Goal: Information Seeking & Learning: Learn about a topic

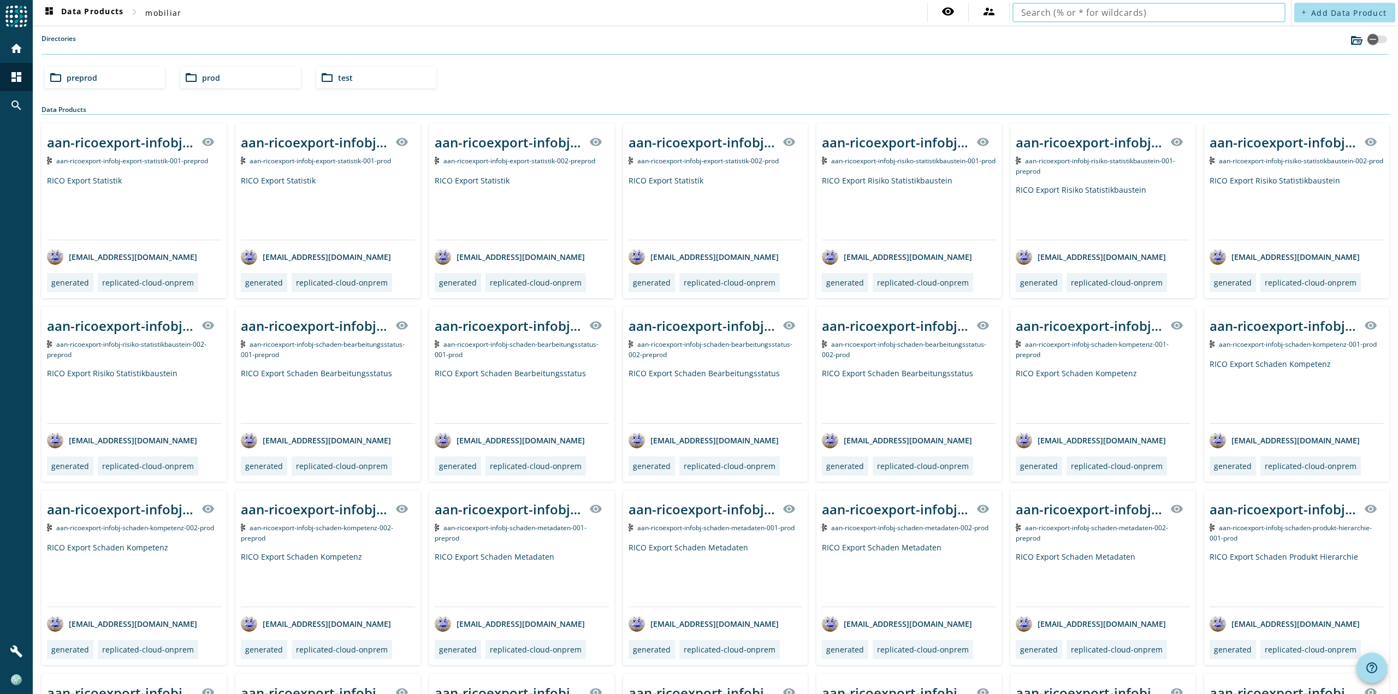
click at [1088, 19] on input "text" at bounding box center [1149, 12] width 256 height 13
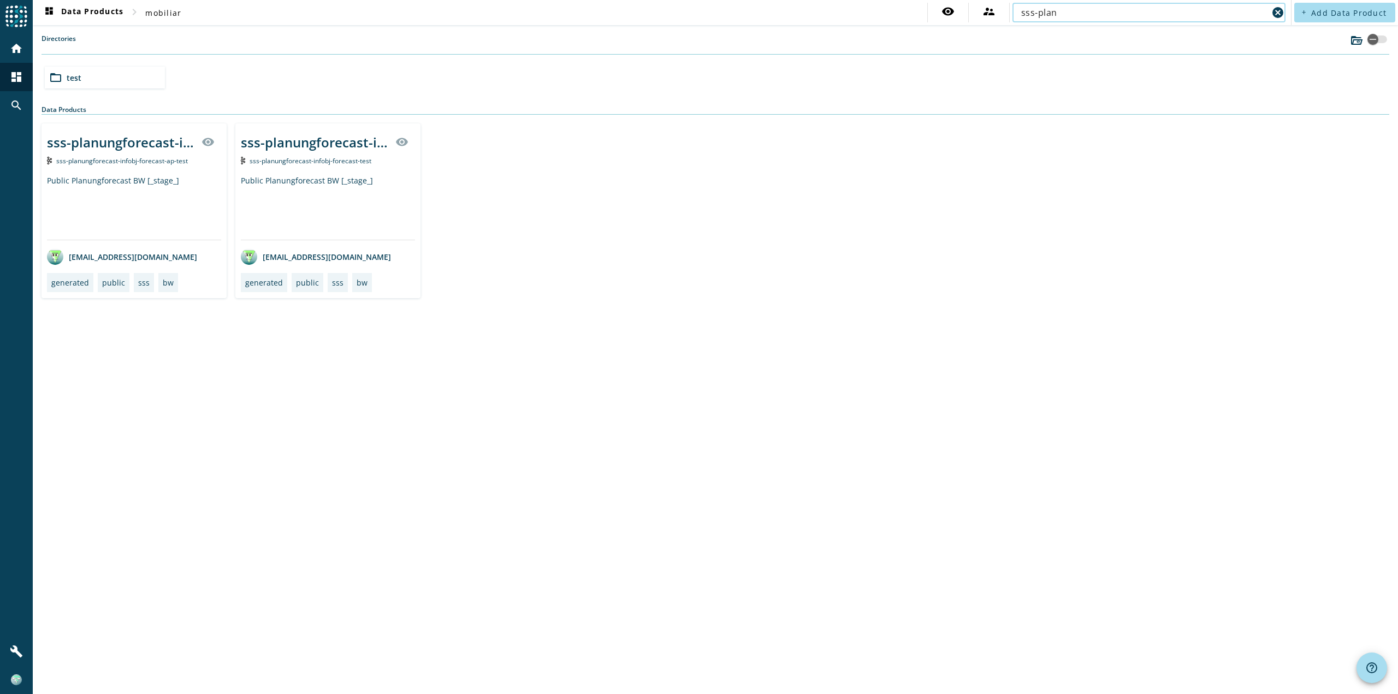
type input "sss-plan"
click at [349, 200] on div "Public Planungforecast BW [_stage_]" at bounding box center [328, 207] width 174 height 64
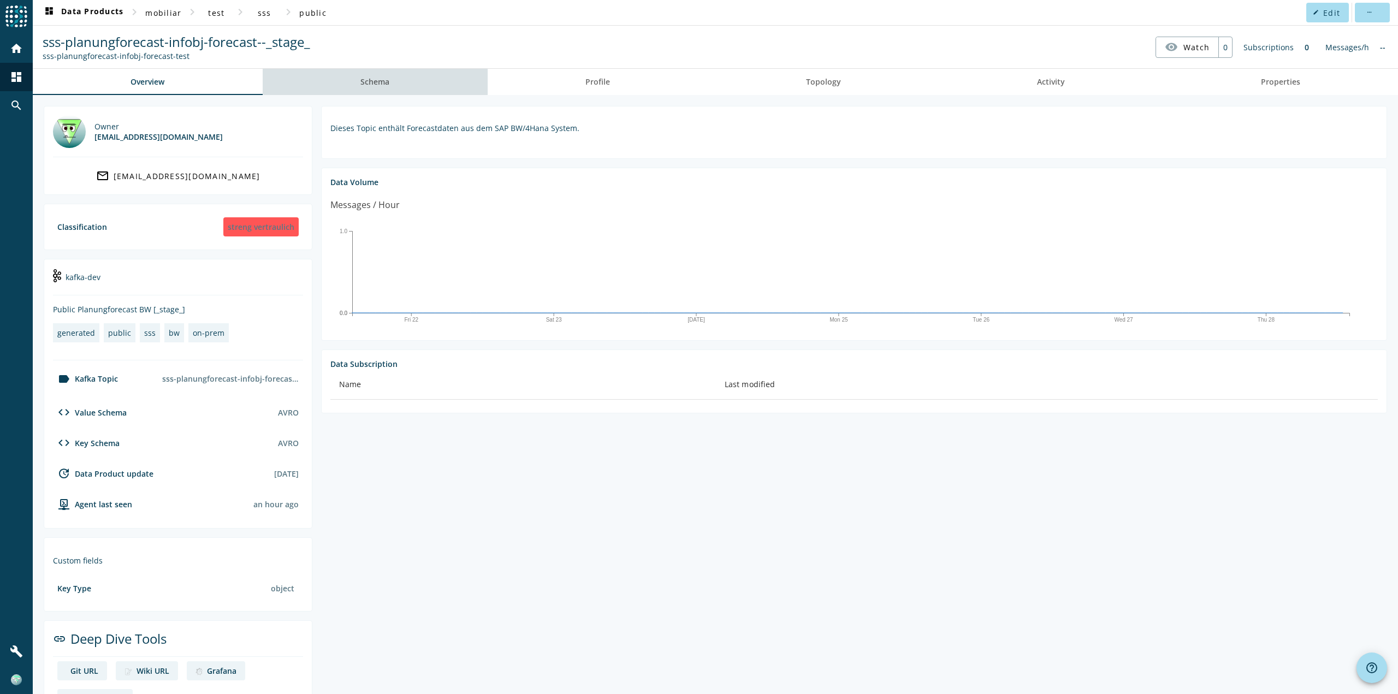
click at [393, 74] on link "Schema" at bounding box center [375, 82] width 225 height 26
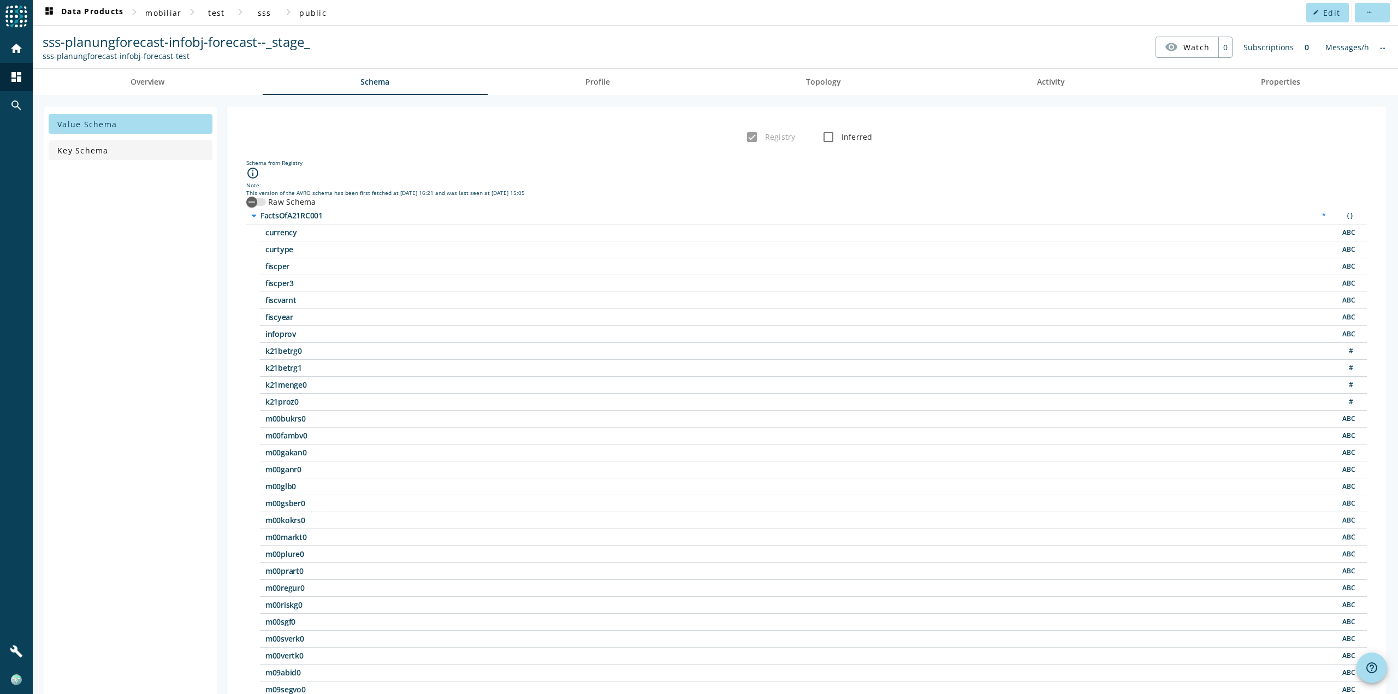
click at [100, 147] on span "Key Schema" at bounding box center [82, 150] width 51 height 10
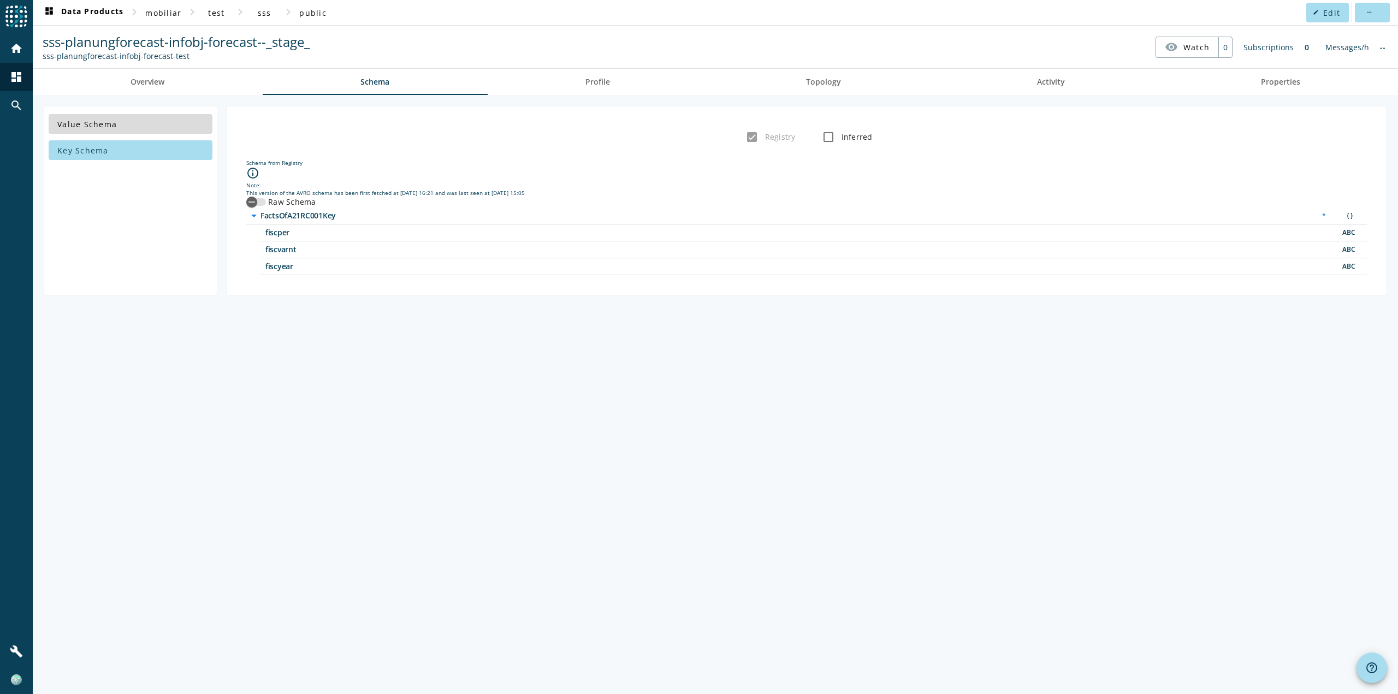
click at [122, 134] on span at bounding box center [131, 124] width 164 height 26
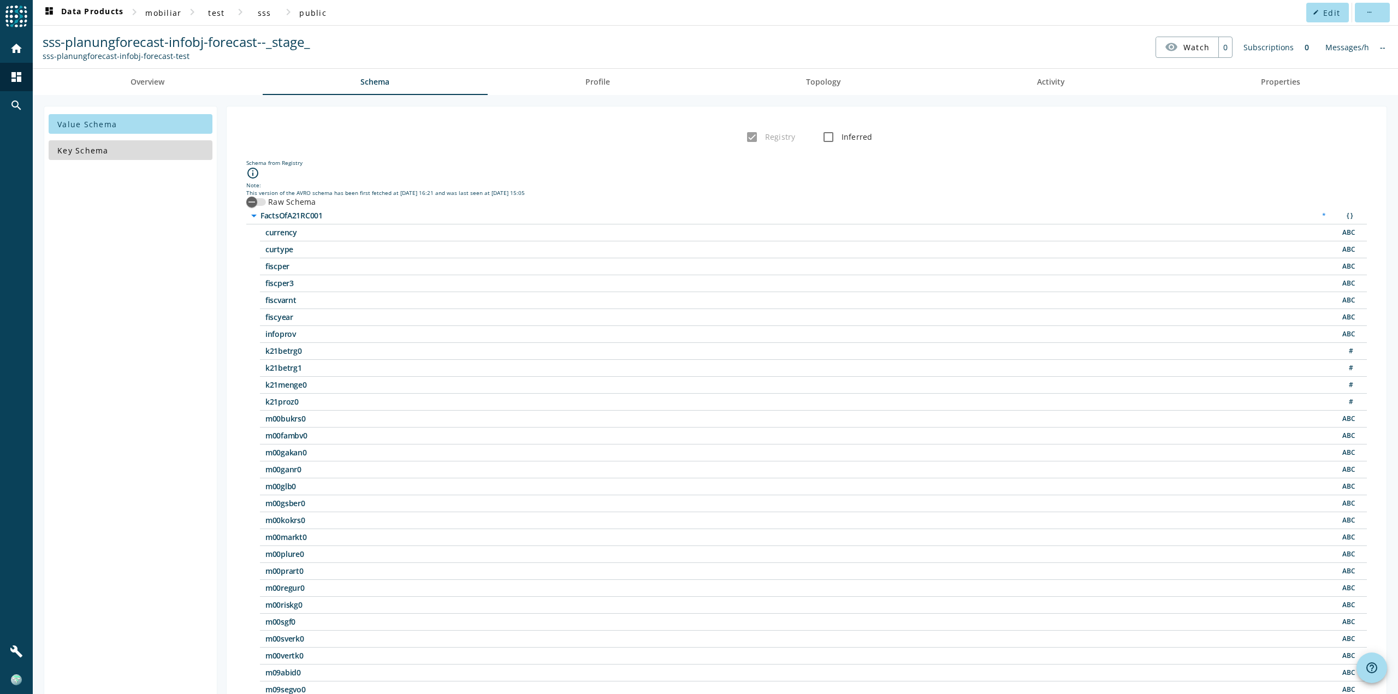
click at [114, 150] on span at bounding box center [131, 150] width 164 height 26
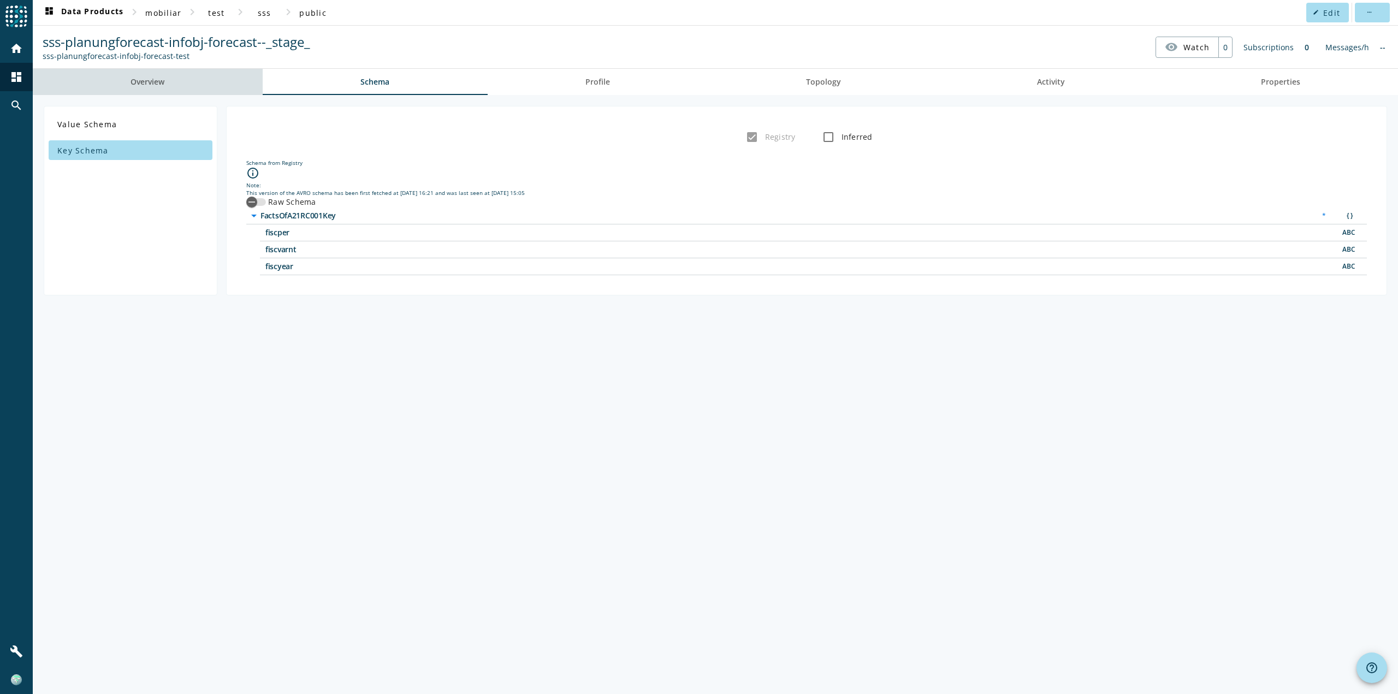
click at [169, 90] on link "Overview" at bounding box center [148, 82] width 230 height 26
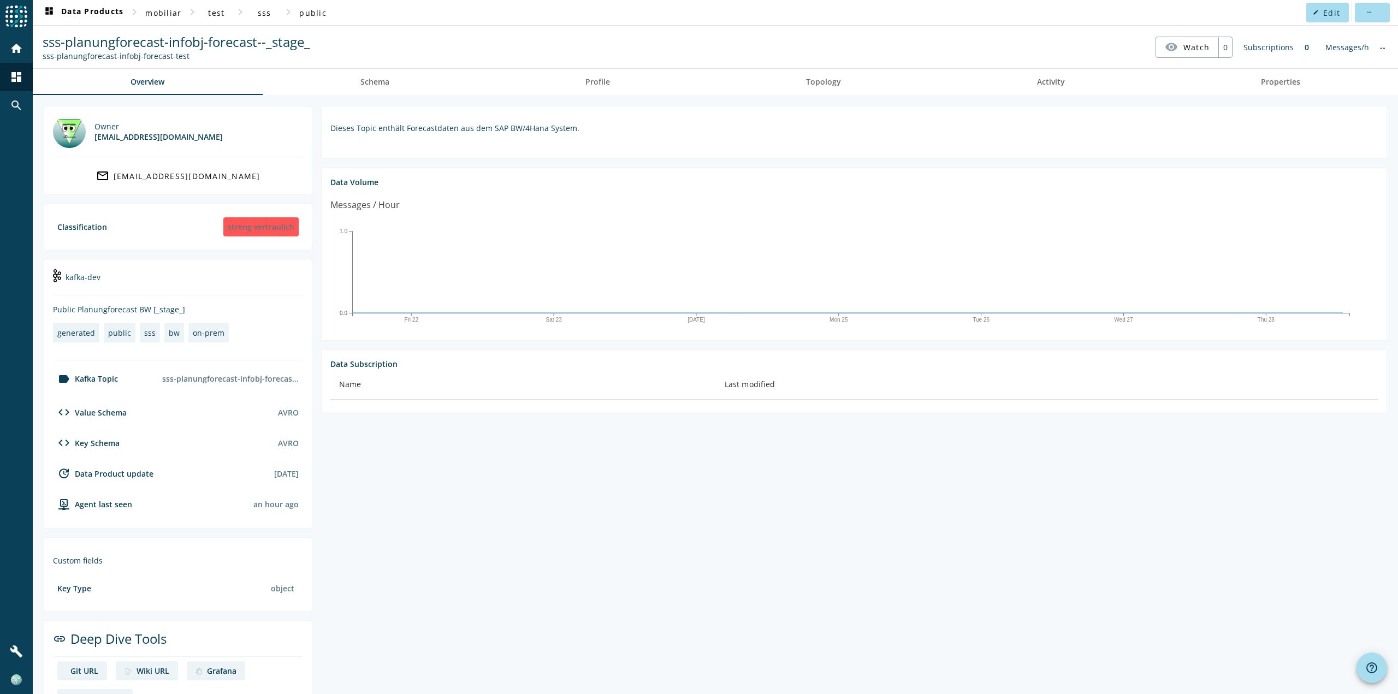
click at [667, 676] on section "Dieses Topic enthält Forecastdaten aus dem SAP BW/4Hana System. Data Volume Mes…" at bounding box center [849, 414] width 1074 height 616
click at [652, 633] on section "Dieses Topic enthält Forecastdaten aus dem SAP BW/4Hana System. Data Volume Mes…" at bounding box center [849, 414] width 1074 height 616
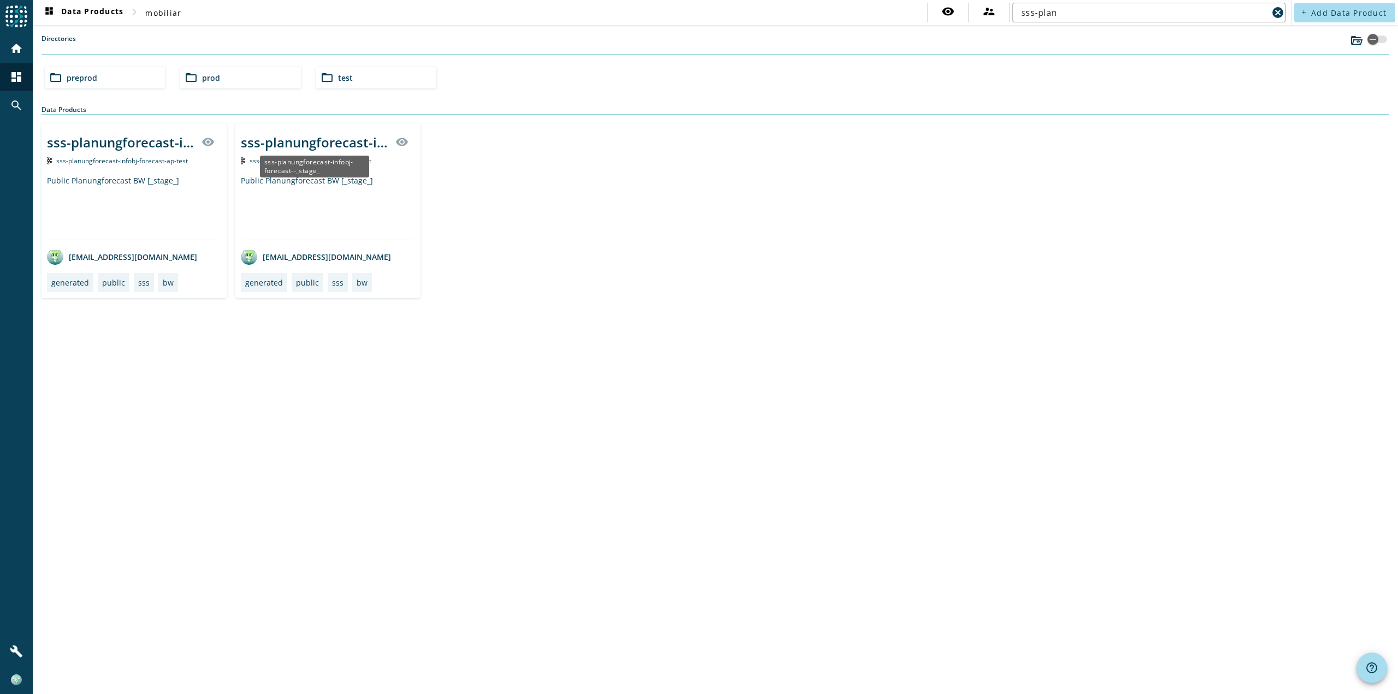
click at [299, 170] on div "sss-planungforecast-infobj-forecast--_stage_" at bounding box center [314, 167] width 109 height 22
click at [310, 148] on div "sss-planungforecast-infobj-forecast--_stage_" at bounding box center [315, 142] width 148 height 18
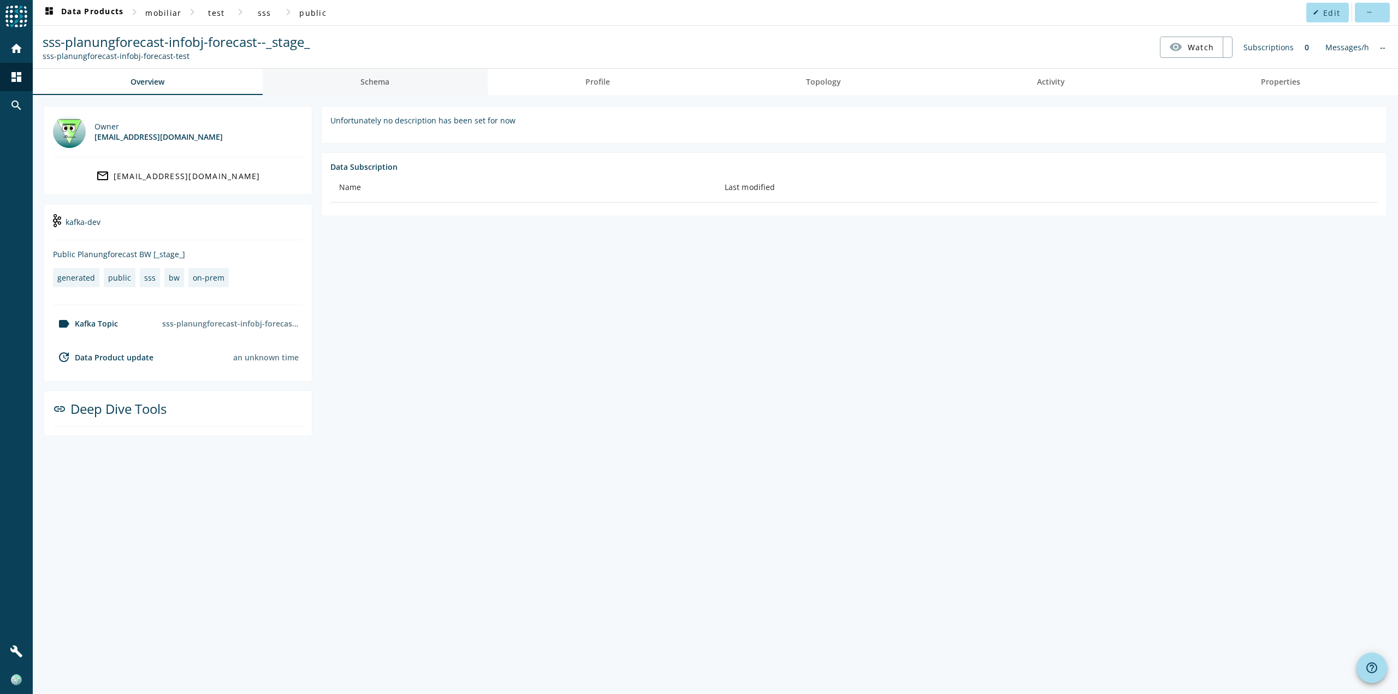
click at [338, 89] on link "Schema" at bounding box center [375, 82] width 225 height 26
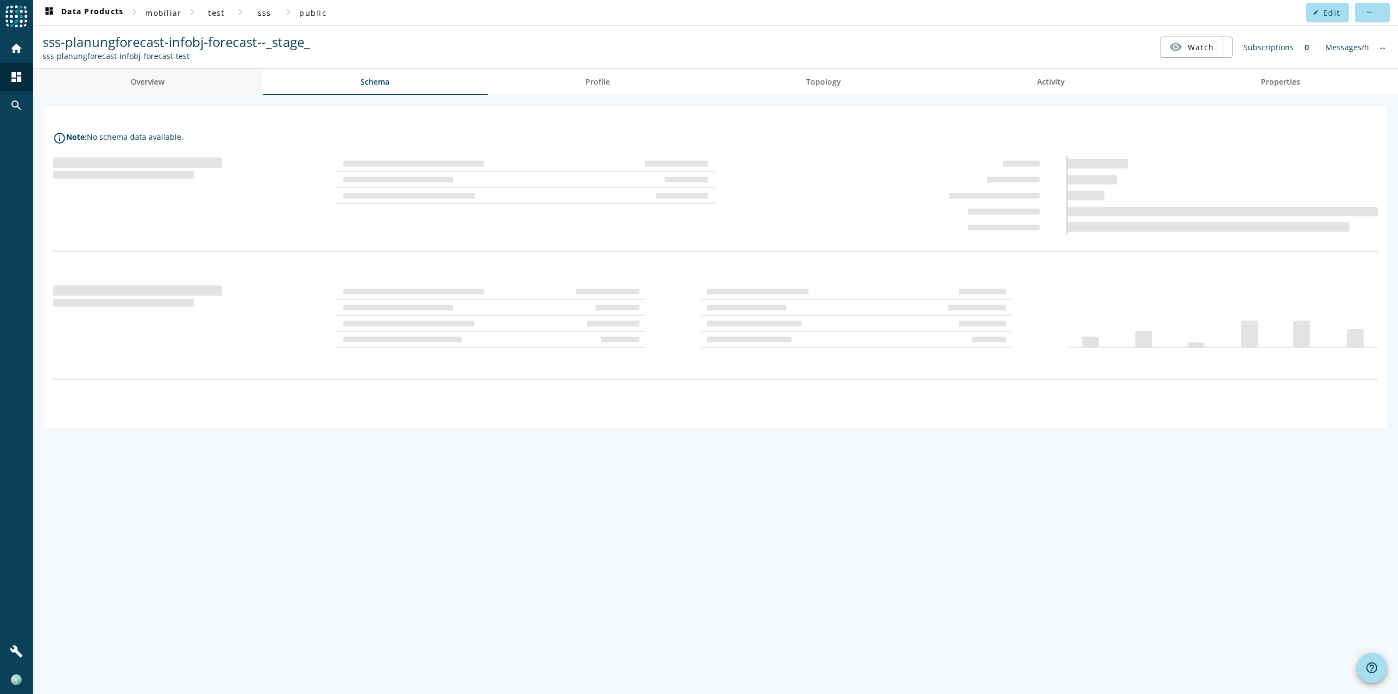
click at [178, 79] on link "Overview" at bounding box center [148, 82] width 230 height 26
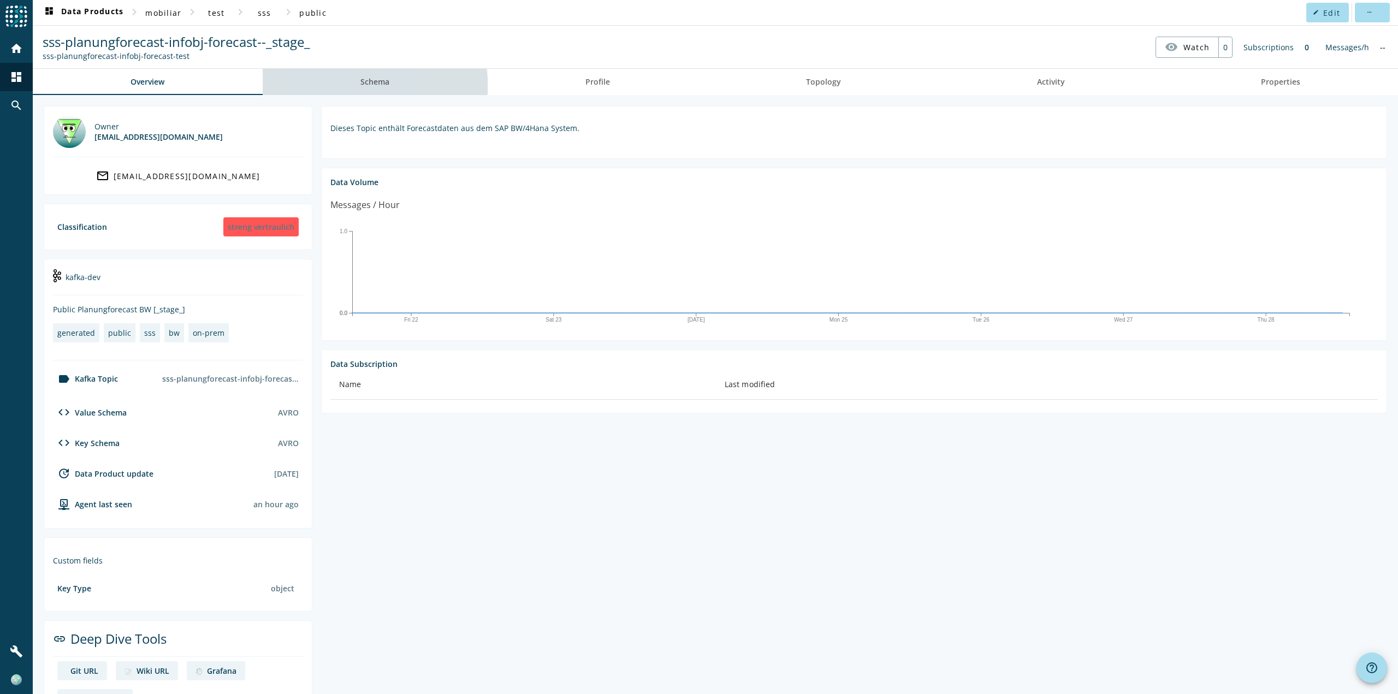
click at [315, 92] on link "Schema" at bounding box center [375, 82] width 225 height 26
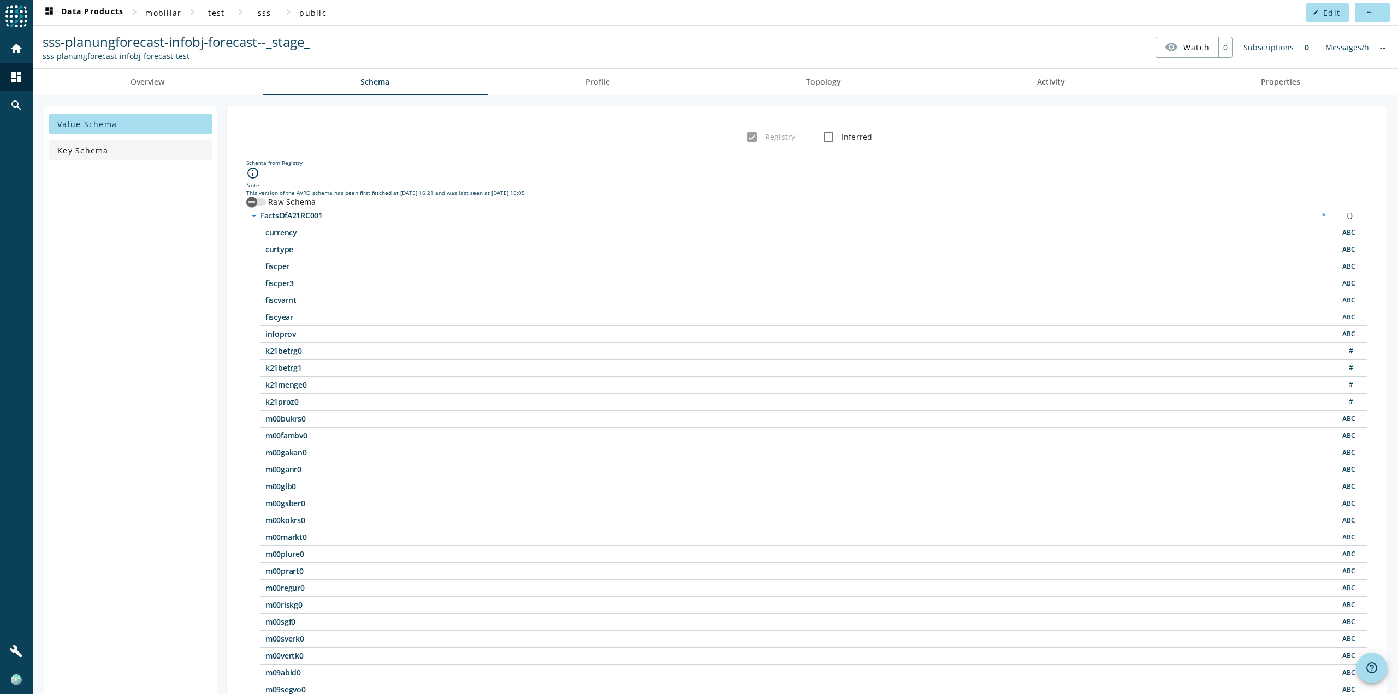
click at [124, 155] on span at bounding box center [131, 150] width 164 height 26
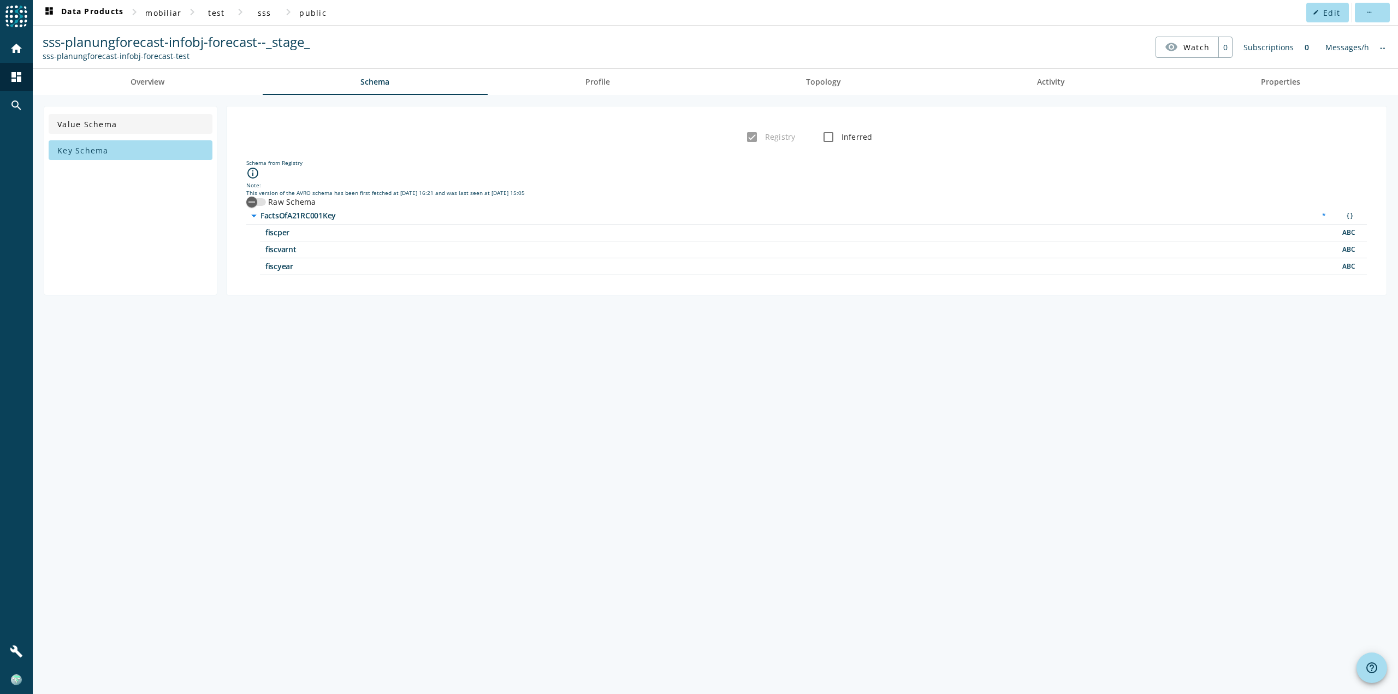
click at [142, 129] on span at bounding box center [131, 124] width 164 height 26
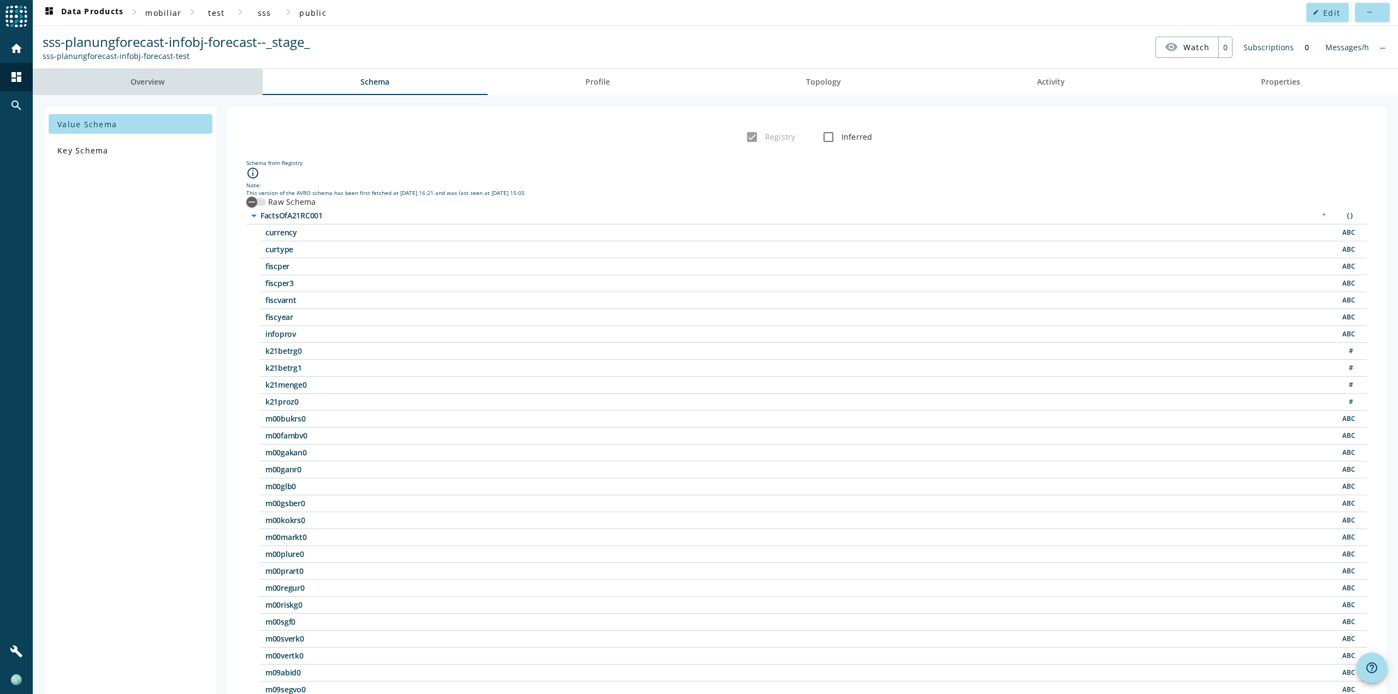
click at [139, 87] on span "Overview" at bounding box center [147, 82] width 34 height 26
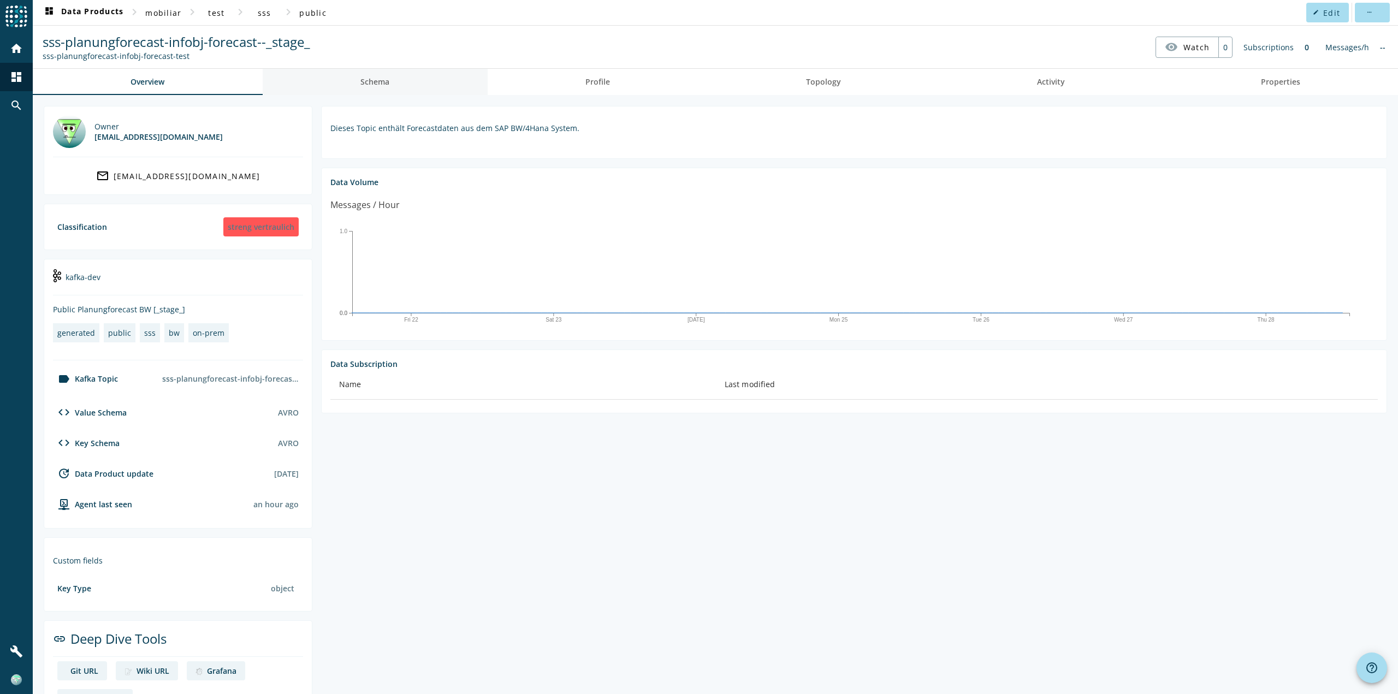
click at [329, 83] on link "Schema" at bounding box center [375, 82] width 225 height 26
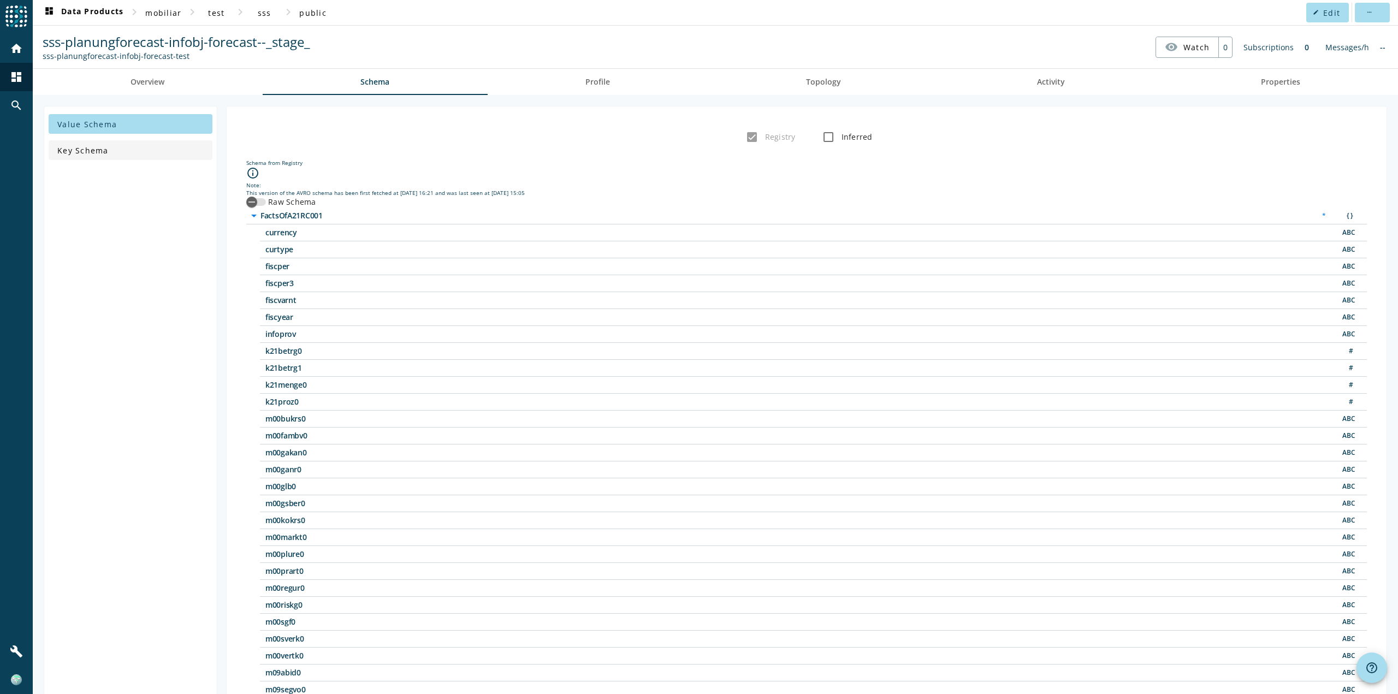
click at [99, 155] on span "Key Schema" at bounding box center [82, 150] width 51 height 10
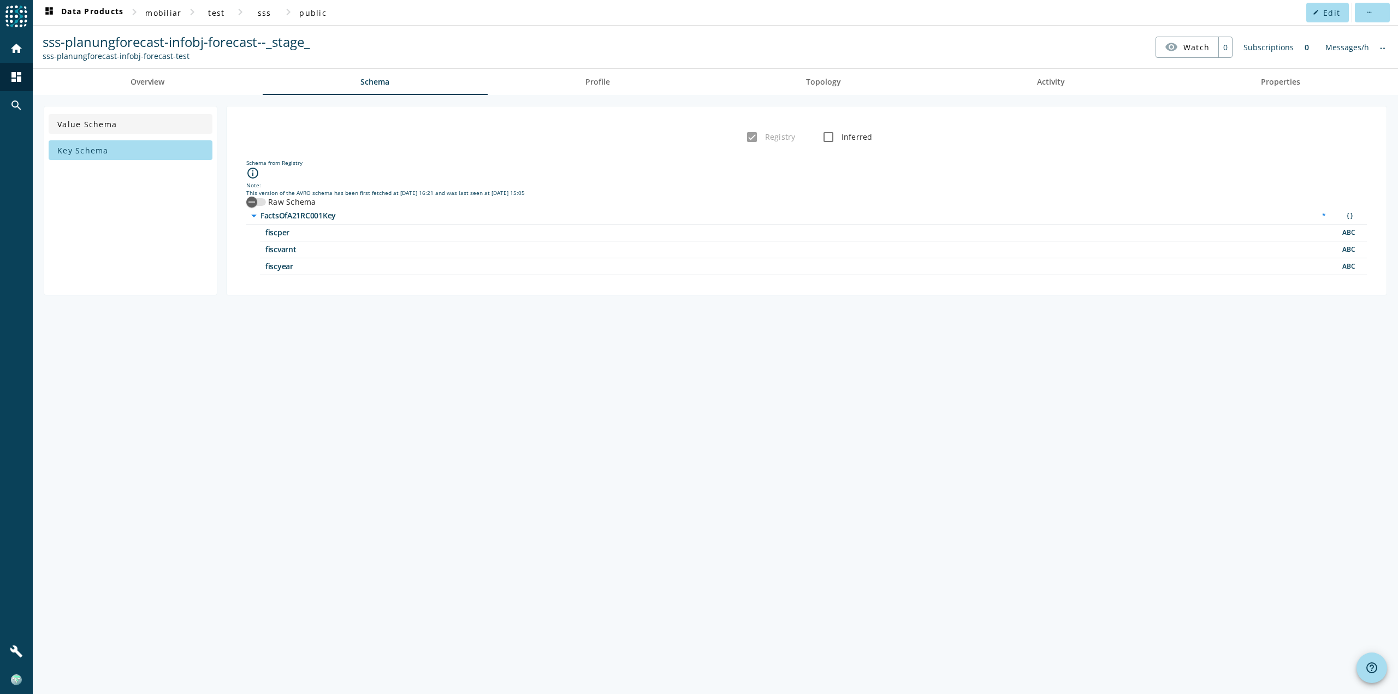
click at [110, 130] on span at bounding box center [131, 124] width 164 height 26
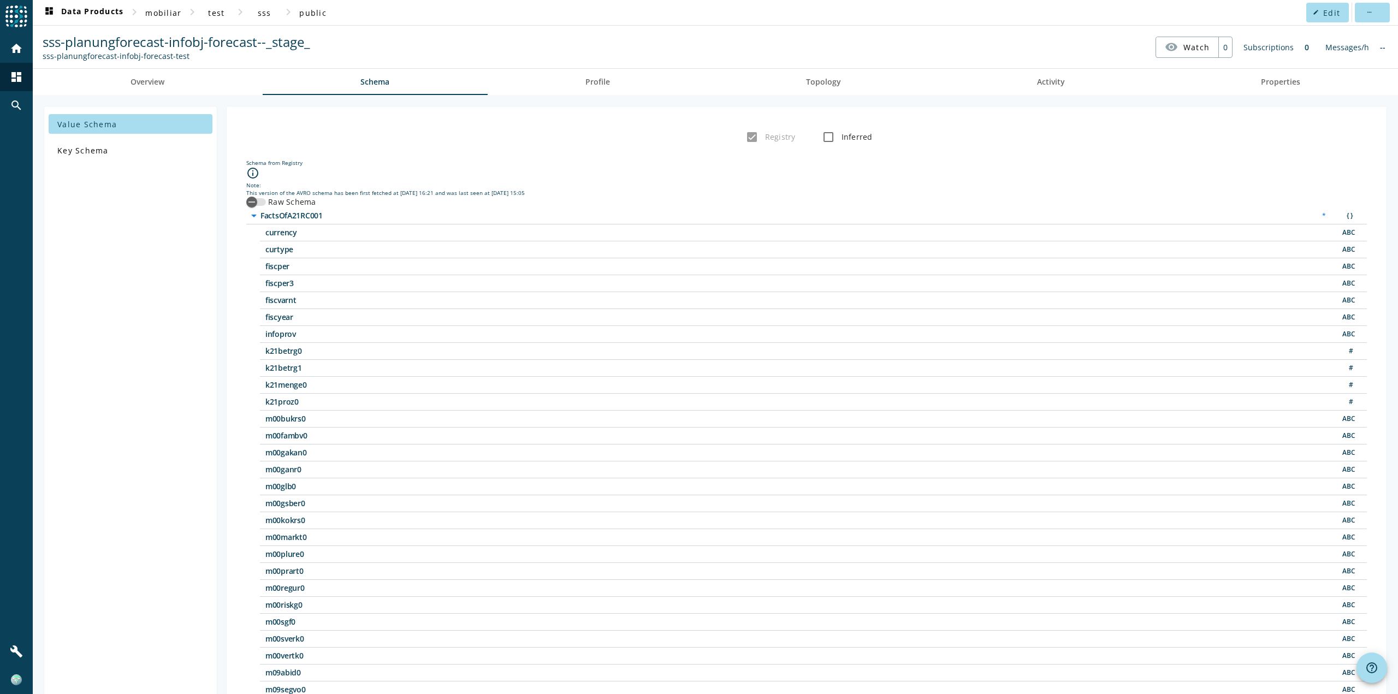
click at [126, 47] on span "sss-planungforecast-infobj-forecast--_stage_" at bounding box center [177, 42] width 268 height 18
click at [98, 60] on div "sss-planungforecast-infobj-forecast-test" at bounding box center [177, 56] width 268 height 10
click at [83, 86] on link "Overview" at bounding box center [148, 82] width 230 height 26
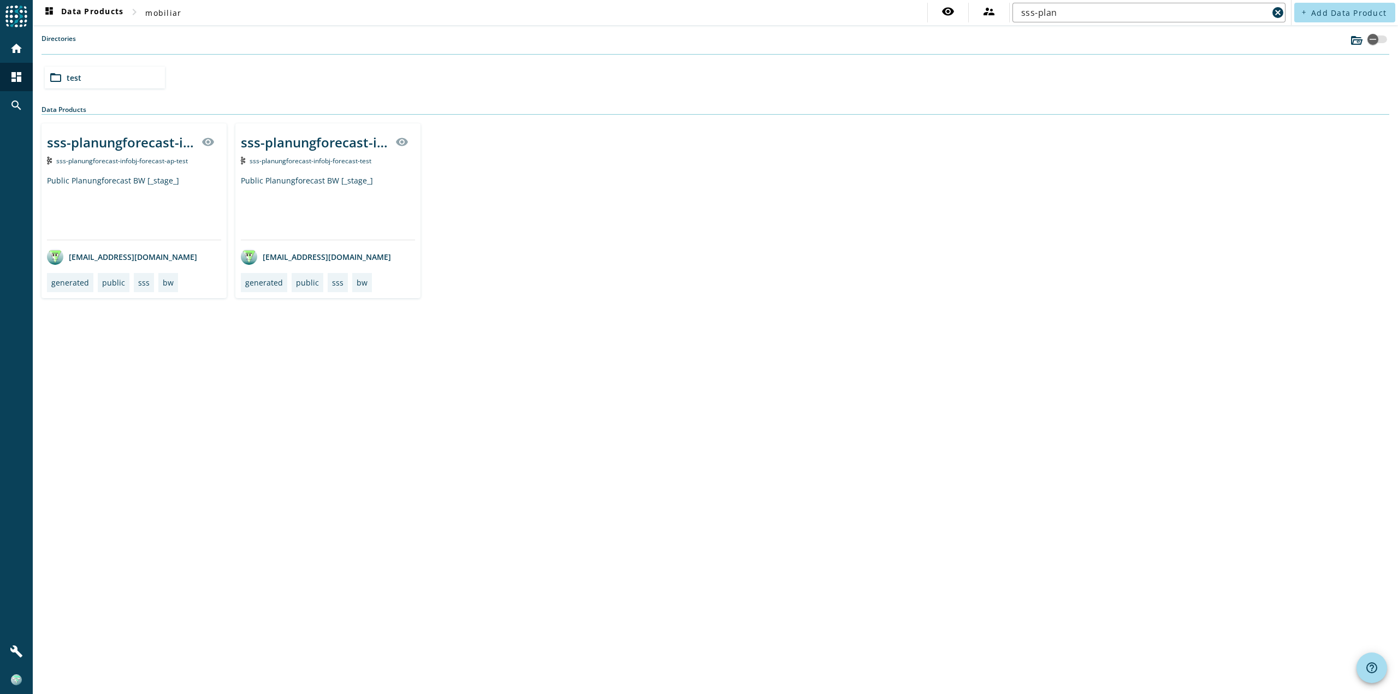
click at [140, 194] on div "Public Planungforecast BW [_stage_]" at bounding box center [134, 207] width 174 height 64
click at [377, 218] on div "Public Planungforecast BW [_stage_]" at bounding box center [328, 207] width 174 height 64
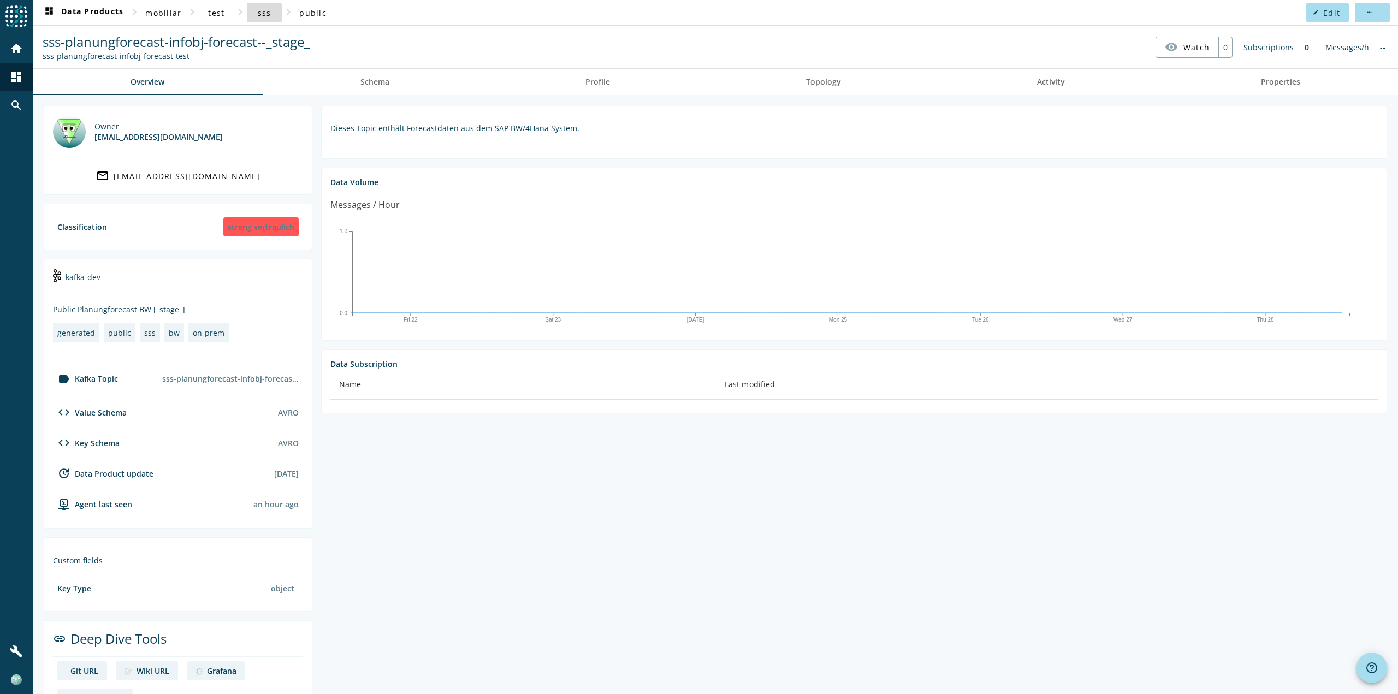
click at [272, 15] on span at bounding box center [264, 12] width 35 height 26
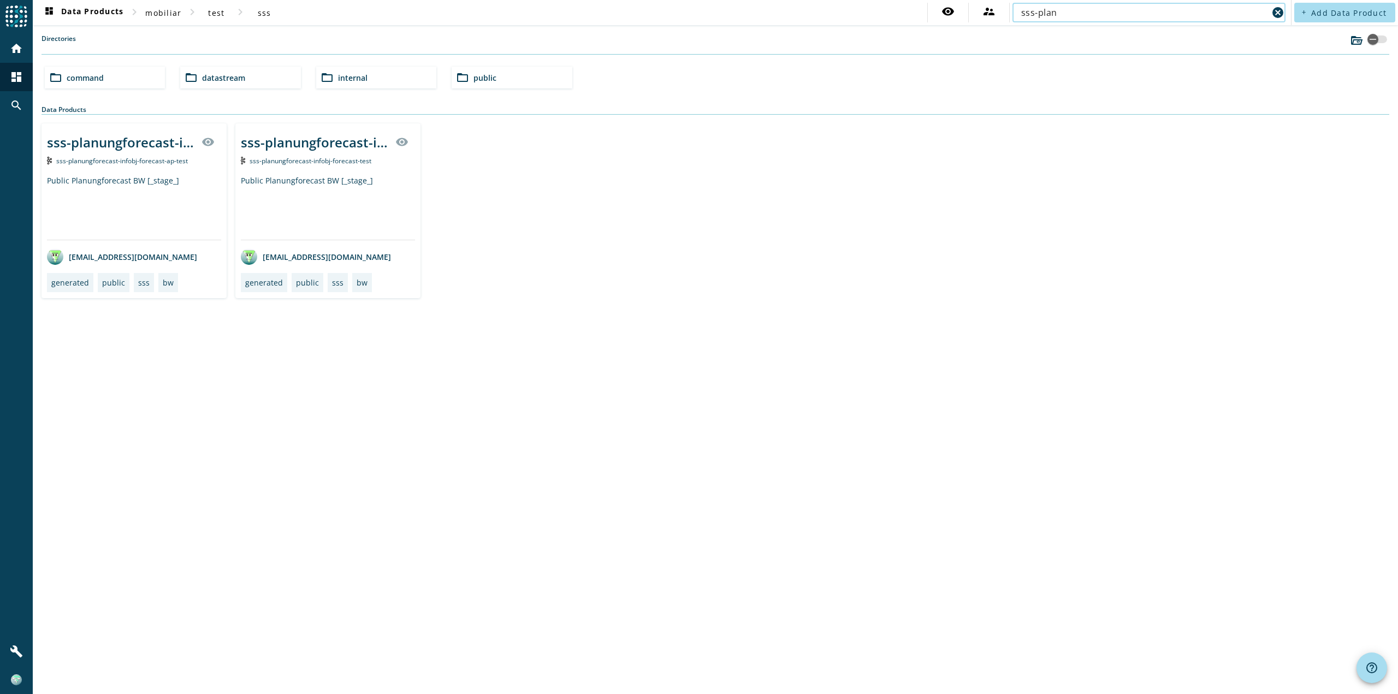
type input "sss-plan"
click at [165, 207] on div "Public Planungforecast BW [_stage_]" at bounding box center [134, 207] width 174 height 64
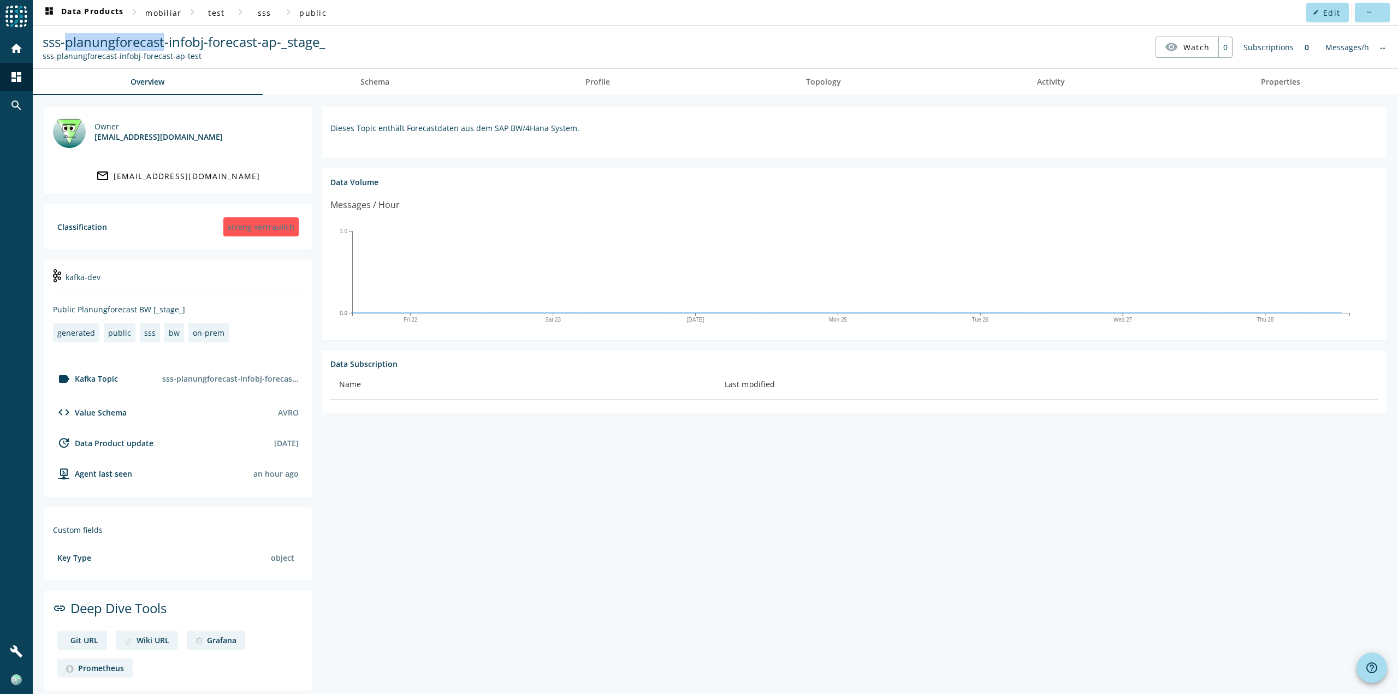
drag, startPoint x: 67, startPoint y: 43, endPoint x: 164, endPoint y: 44, distance: 97.2
click at [164, 44] on span "sss-planungforecast-infobj-forecast-ap-_stage_" at bounding box center [184, 42] width 283 height 18
copy span "planungforecast"
